Goal: Task Accomplishment & Management: Complete application form

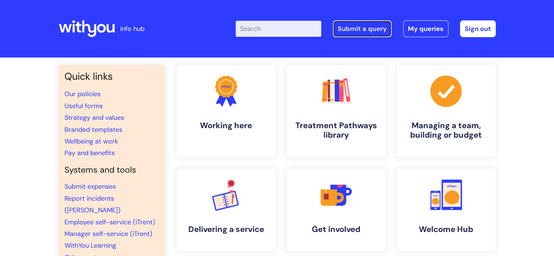
click at [372, 29] on link "Submit a query" at bounding box center [362, 28] width 59 height 17
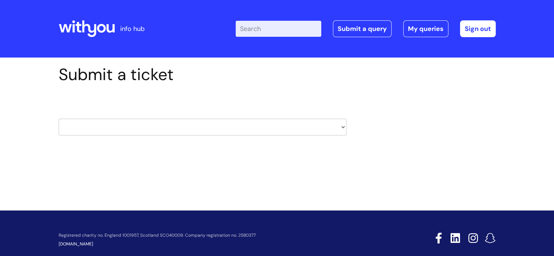
click at [187, 122] on select "HR / People IT and Support Clinical Drug Alerts Finance Accounts Data Support T…" at bounding box center [203, 127] width 288 height 17
select select "finance_accounts"
click at [59, 119] on select "HR / People IT and Support Clinical Drug Alerts Finance Accounts Data Support T…" at bounding box center [203, 127] width 288 height 17
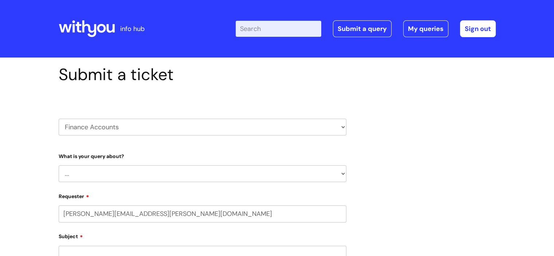
select select "80004157231"
click at [101, 165] on select "... Finance Systems Finance Requests (inc. Expenses) Invoices Research" at bounding box center [203, 173] width 288 height 17
select select "Finance Systems"
click at [59, 165] on select "... Finance Systems Finance Requests (inc. Expenses) Invoices Research" at bounding box center [203, 173] width 288 height 17
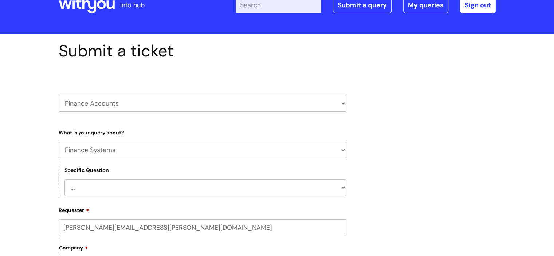
scroll to position [36, 0]
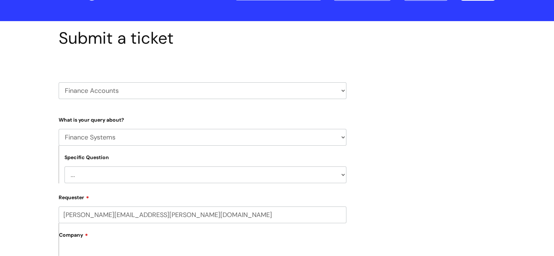
click at [102, 168] on select "... Concur + Basware Exchequer" at bounding box center [205, 174] width 282 height 17
click at [102, 170] on select "... Concur + Basware Exchequer" at bounding box center [205, 174] width 282 height 17
select select "Concur + Basware"
click at [64, 166] on select "... Concur + Basware Exchequer" at bounding box center [205, 174] width 282 height 17
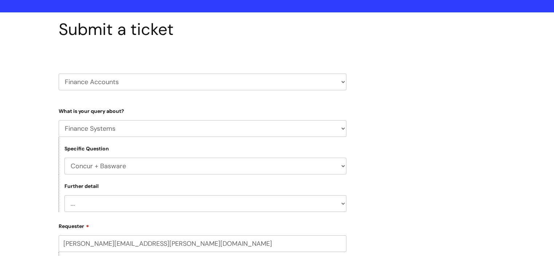
scroll to position [109, 0]
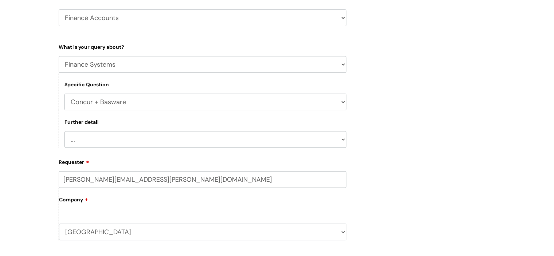
click at [87, 142] on select "... Access/Login issues Approval flow updates/issues New Suppliers + Job Codes …" at bounding box center [205, 139] width 282 height 17
select select "New Suppliers + Job Codes to be added"
click at [64, 131] on select "... Access/Login issues Approval flow updates/issues New Suppliers + Job Codes …" at bounding box center [205, 139] width 282 height 17
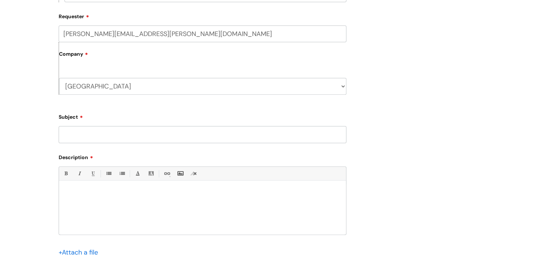
scroll to position [291, 0]
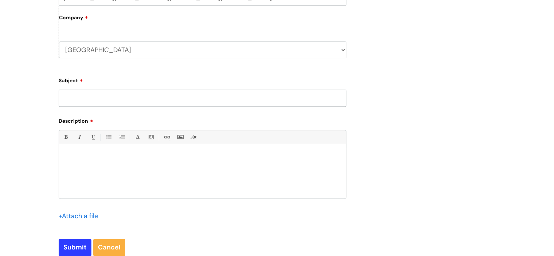
click at [149, 93] on input "Subject" at bounding box center [203, 98] width 288 height 17
type input "Please can you add this supplier"
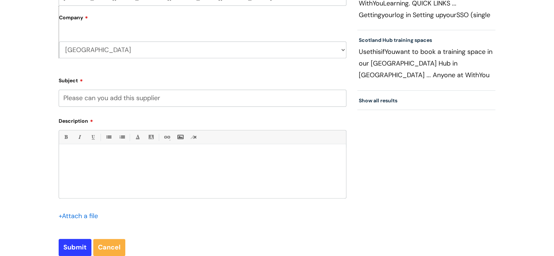
click at [204, 171] on div at bounding box center [202, 173] width 287 height 50
click at [92, 212] on input "file" at bounding box center [77, 215] width 36 height 9
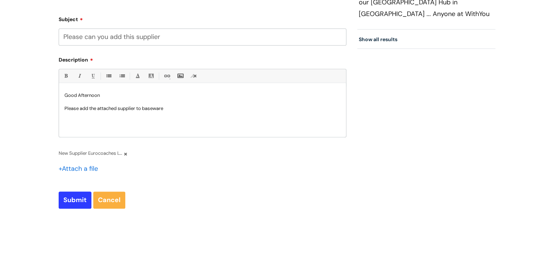
scroll to position [364, 0]
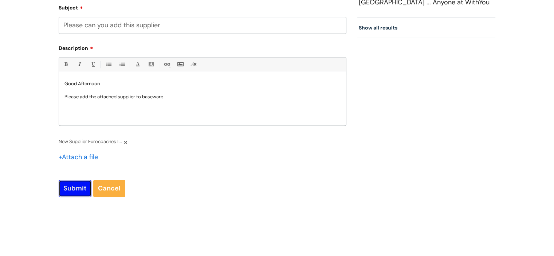
click at [79, 186] on input "Submit" at bounding box center [75, 188] width 33 height 17
type input "Please Wait..."
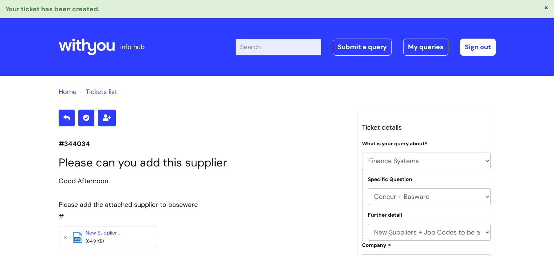
select select "Finance Systems"
select select "Concur + Basware"
select select "New Suppliers + Job Codes to be added"
